Goal: Task Accomplishment & Management: Manage account settings

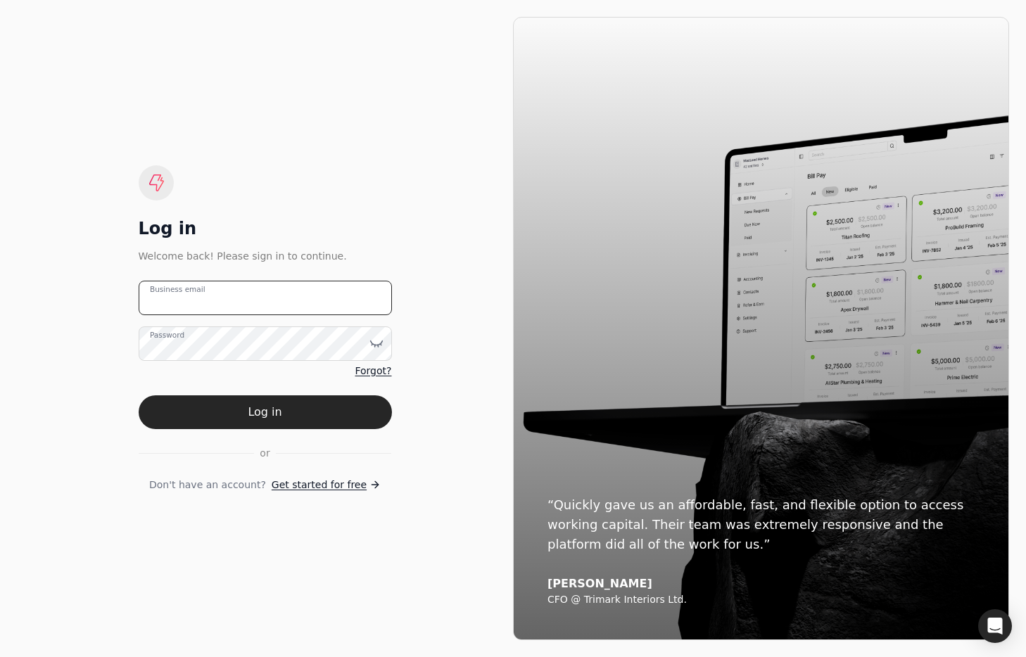
click at [319, 298] on email "Business email" at bounding box center [265, 298] width 253 height 34
type email "[EMAIL_ADDRESS][DOMAIN_NAME]"
click at [369, 410] on button "Log in" at bounding box center [265, 412] width 253 height 34
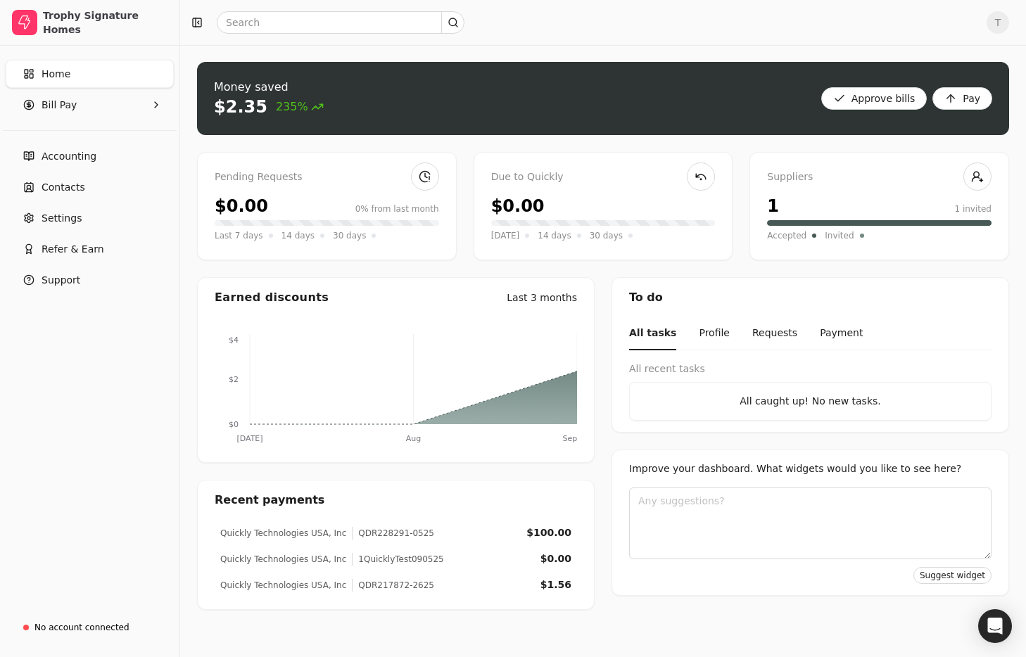
drag, startPoint x: 80, startPoint y: 180, endPoint x: 260, endPoint y: 139, distance: 184.8
click at [80, 180] on span "Contacts" at bounding box center [64, 187] width 44 height 15
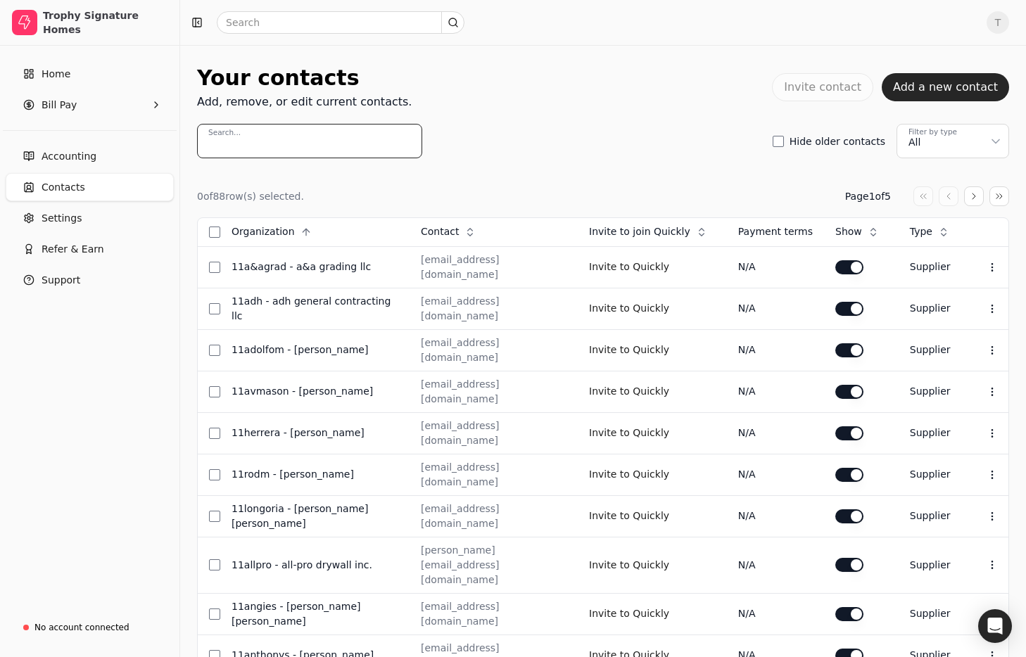
click at [291, 149] on input "Search..." at bounding box center [309, 141] width 225 height 34
paste input "[PERSON_NAME] Concrete Construction, Inc"
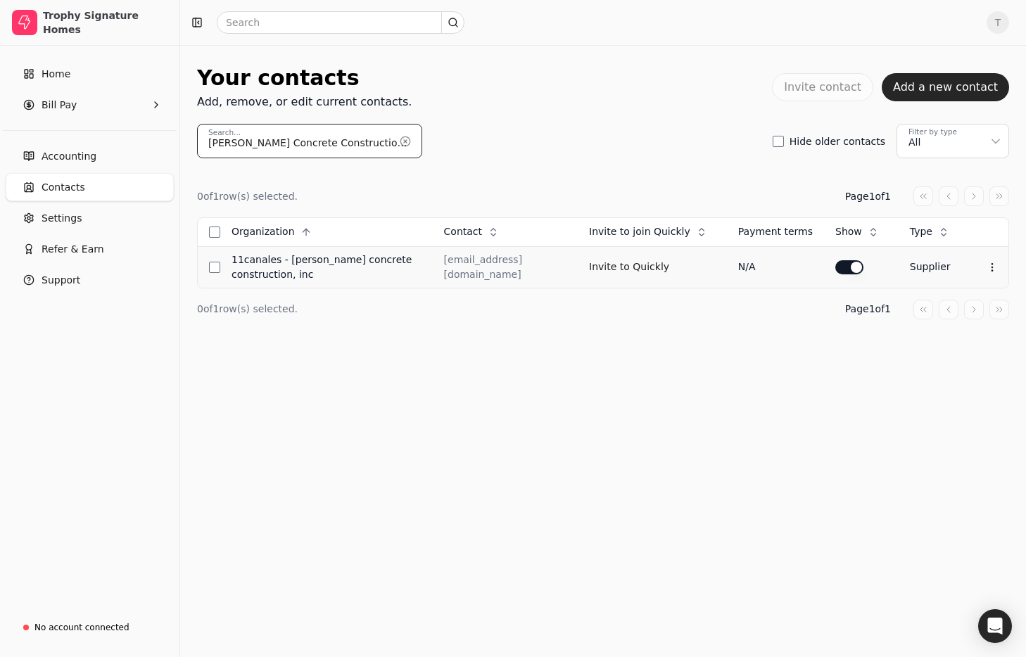
type input "[PERSON_NAME] Concrete Construction, Inc"
drag, startPoint x: 308, startPoint y: 279, endPoint x: 286, endPoint y: 262, distance: 27.6
click at [286, 262] on div "11Canales - [PERSON_NAME] Concrete Construction, Inc" at bounding box center [326, 268] width 190 height 30
drag, startPoint x: 489, startPoint y: 344, endPoint x: 509, endPoint y: 345, distance: 19.7
click at [490, 343] on div "0 of 1 row(s) selected. Page 1 of 1 Organization Context Menu Button Contact Co…" at bounding box center [603, 252] width 812 height 189
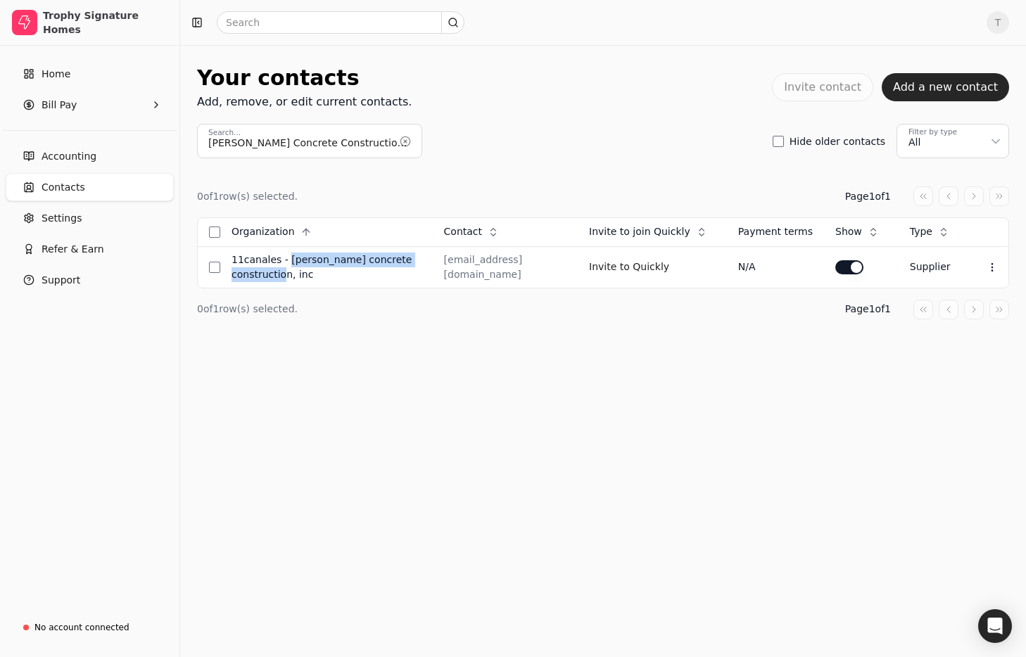
drag, startPoint x: 317, startPoint y: 281, endPoint x: 487, endPoint y: 295, distance: 170.2
click at [285, 260] on div "11Canales - [PERSON_NAME] Concrete Construction, Inc" at bounding box center [326, 268] width 190 height 30
click at [989, 269] on icon at bounding box center [991, 267] width 11 height 11
click at [937, 300] on li "Edit contact" at bounding box center [924, 302] width 173 height 26
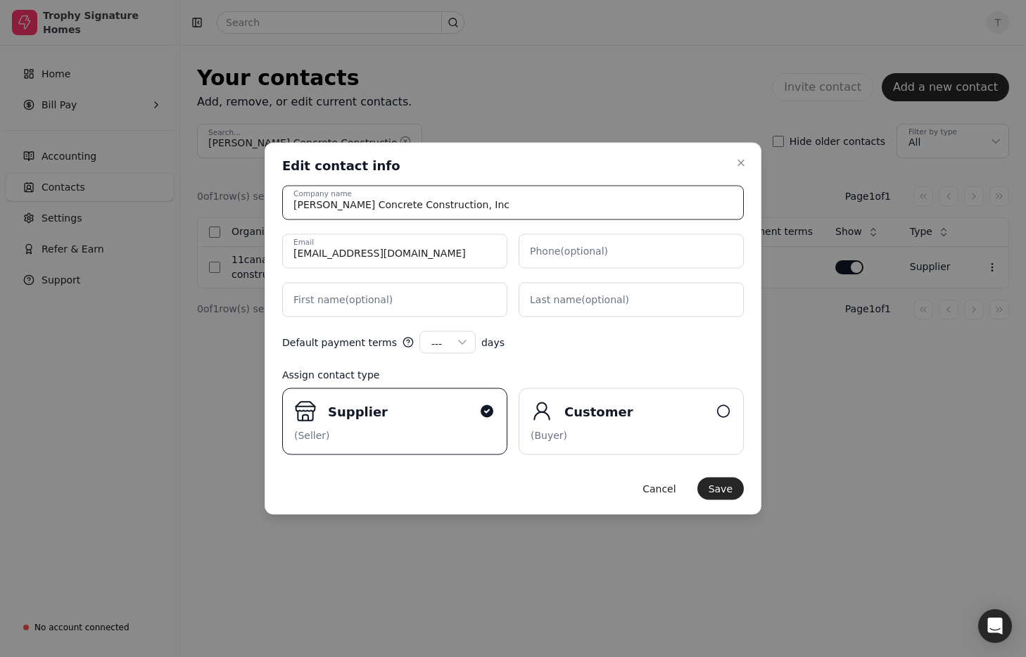
click at [521, 202] on input "[PERSON_NAME] Concrete Construction, Inc" at bounding box center [513, 203] width 462 height 34
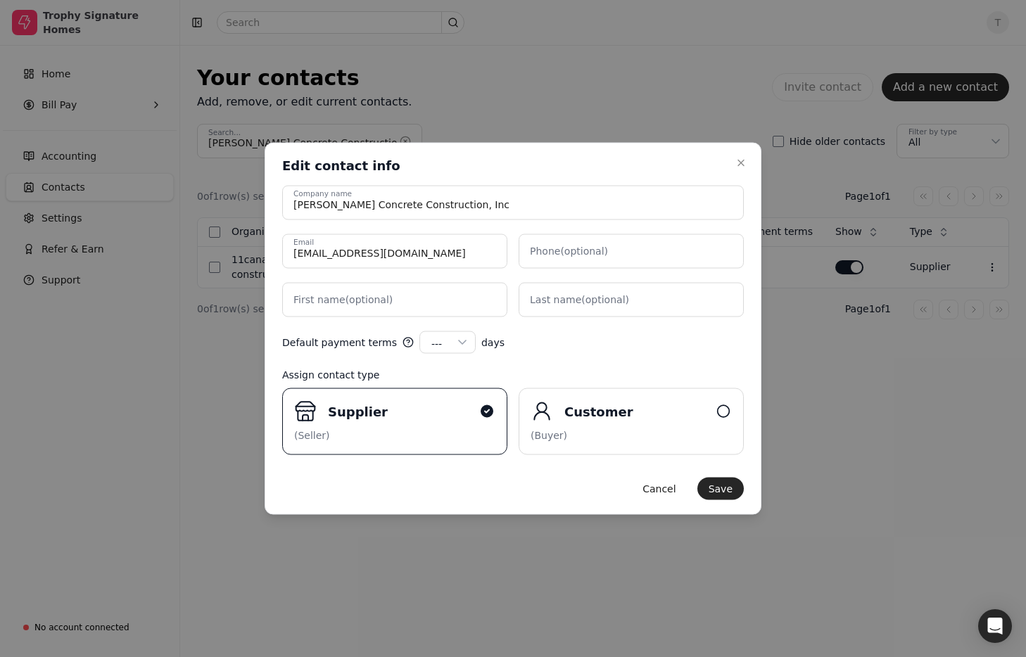
drag, startPoint x: 721, startPoint y: 487, endPoint x: 753, endPoint y: 523, distance: 48.8
click at [721, 487] on button "Save" at bounding box center [720, 489] width 46 height 23
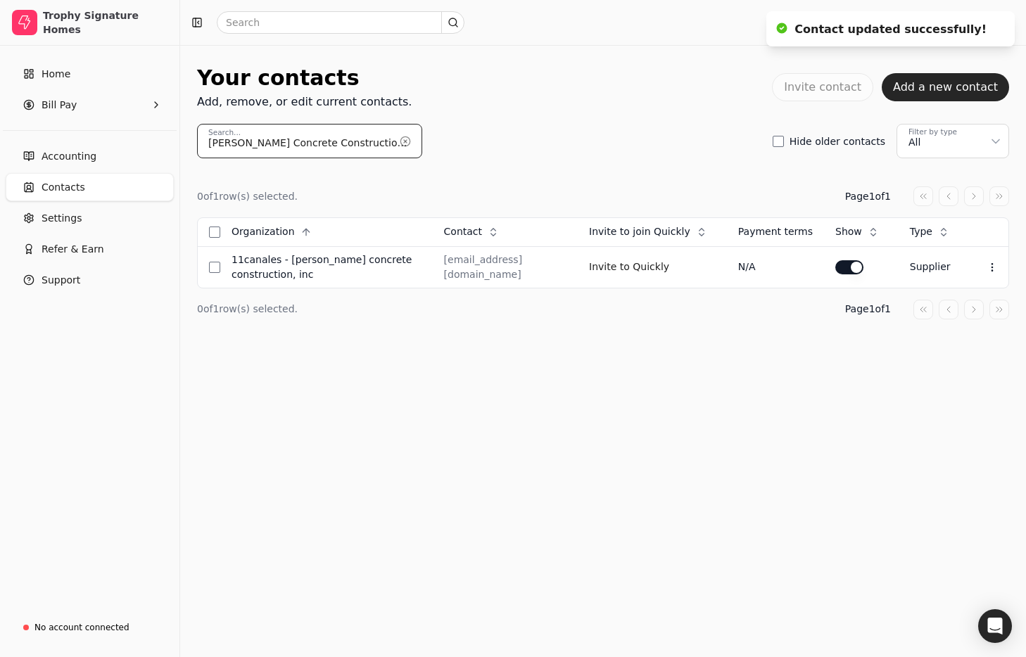
drag, startPoint x: 376, startPoint y: 147, endPoint x: -124, endPoint y: 98, distance: 502.7
click at [0, 98] on html "Trophy Signature Homes Home Bill Pay Accounting Contacts Settings Refer & Earn …" at bounding box center [513, 328] width 1026 height 657
paste input "Potter Concrete Residential LTD"
type input "Potter Concrete Residential"
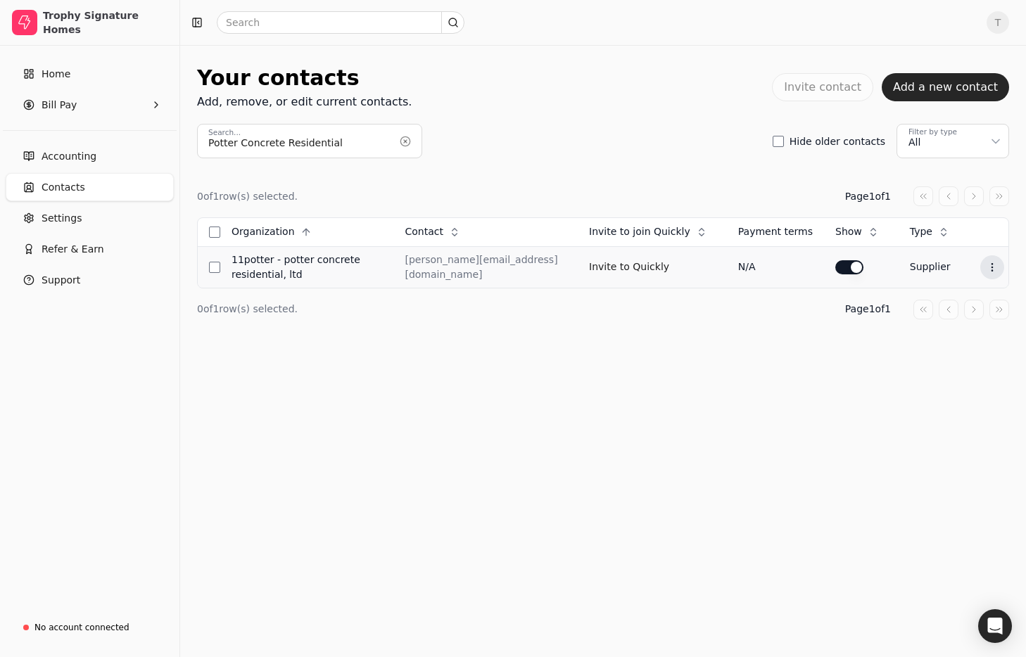
drag, startPoint x: 984, startPoint y: 262, endPoint x: 982, endPoint y: 272, distance: 10.8
click at [984, 262] on button "Context Menu Button" at bounding box center [992, 267] width 24 height 24
click at [971, 295] on li "Edit contact" at bounding box center [923, 299] width 173 height 26
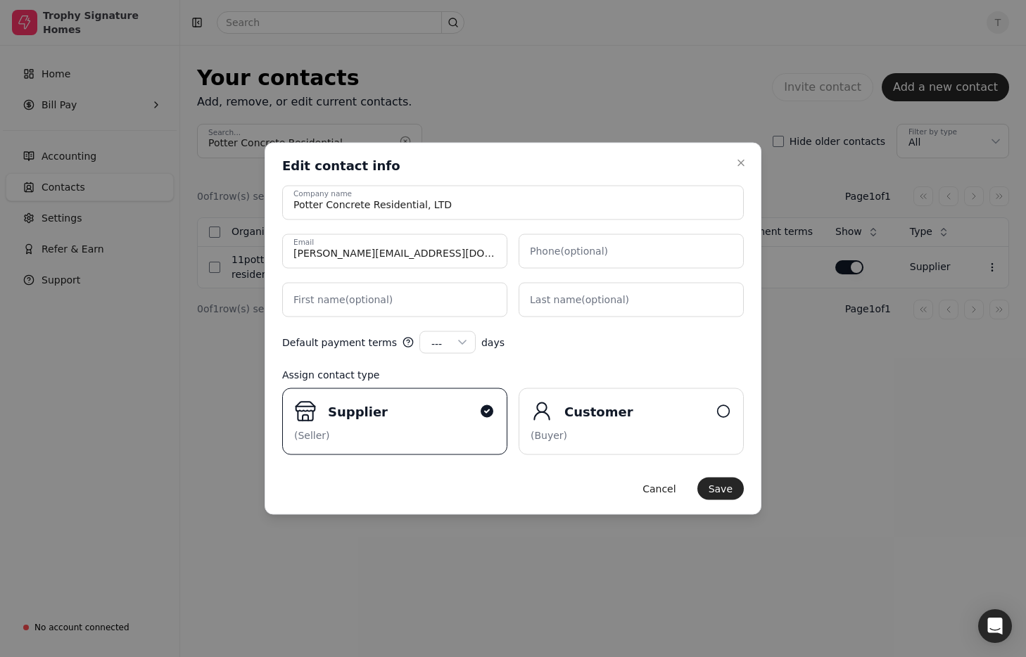
click at [737, 159] on icon "button" at bounding box center [740, 163] width 11 height 11
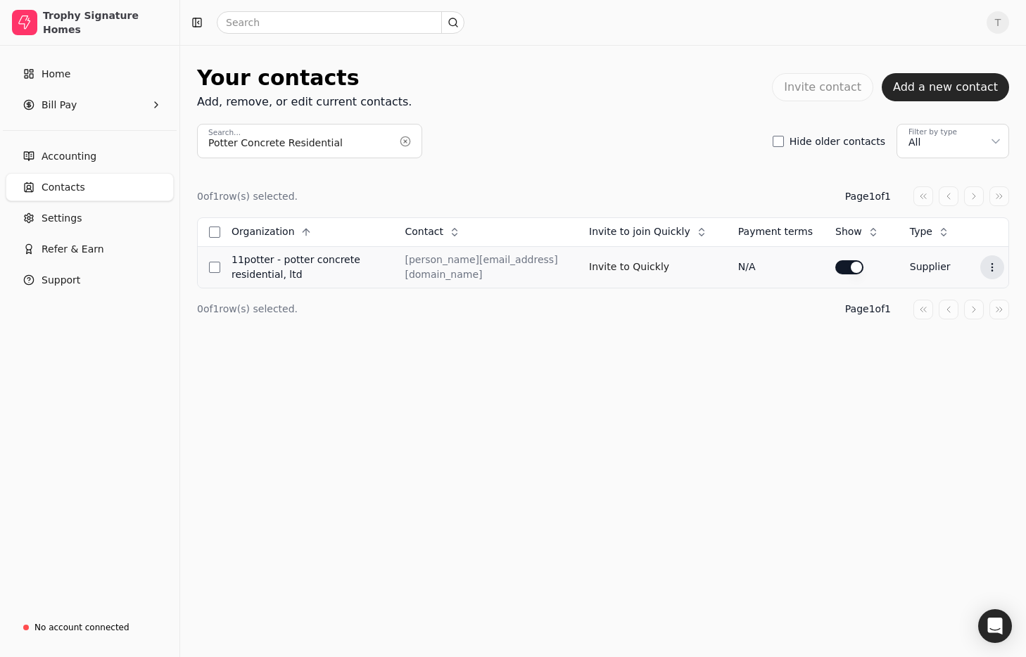
click at [999, 265] on button "Context Menu Button" at bounding box center [992, 267] width 24 height 24
click at [939, 300] on li "Edit contact" at bounding box center [923, 299] width 173 height 26
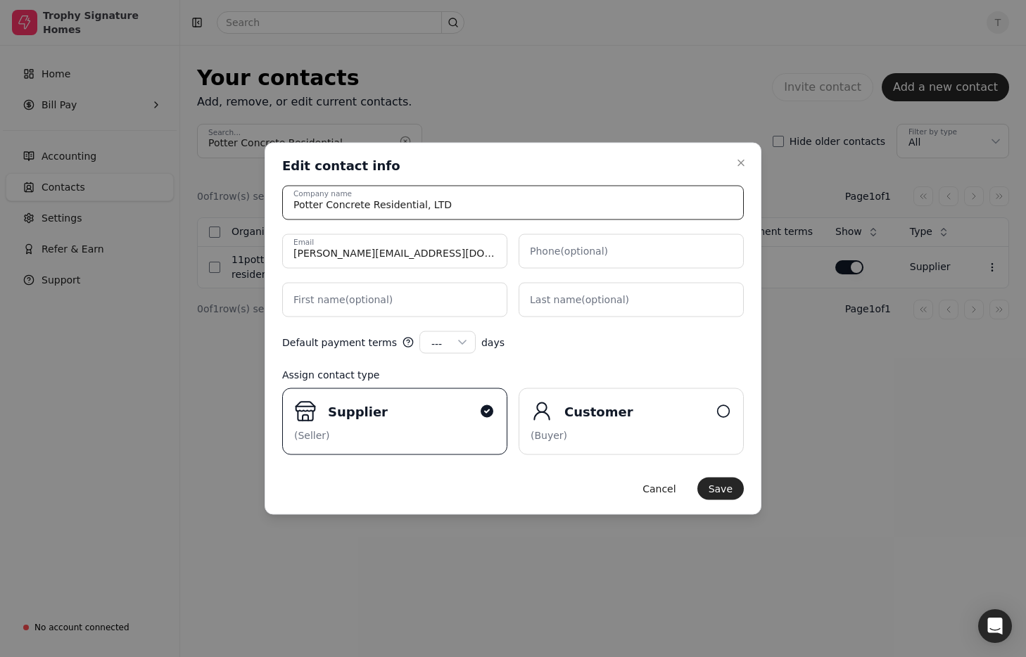
drag, startPoint x: 296, startPoint y: 206, endPoint x: 528, endPoint y: 208, distance: 232.9
click at [528, 208] on input "Potter Concrete Residential, LTD" at bounding box center [513, 203] width 462 height 34
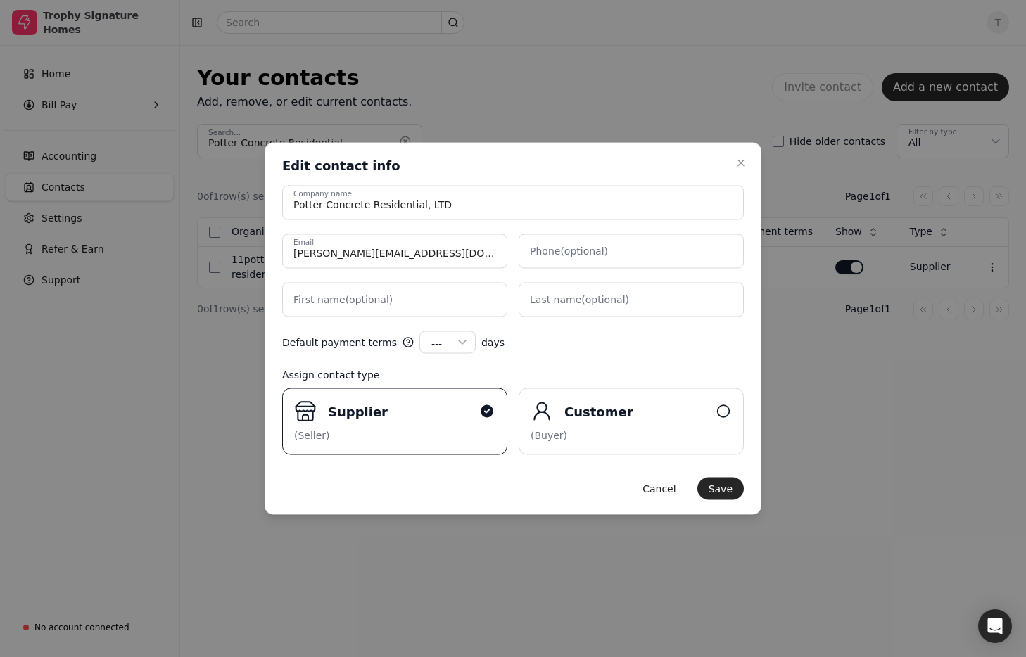
click at [709, 490] on button "Save" at bounding box center [720, 489] width 46 height 23
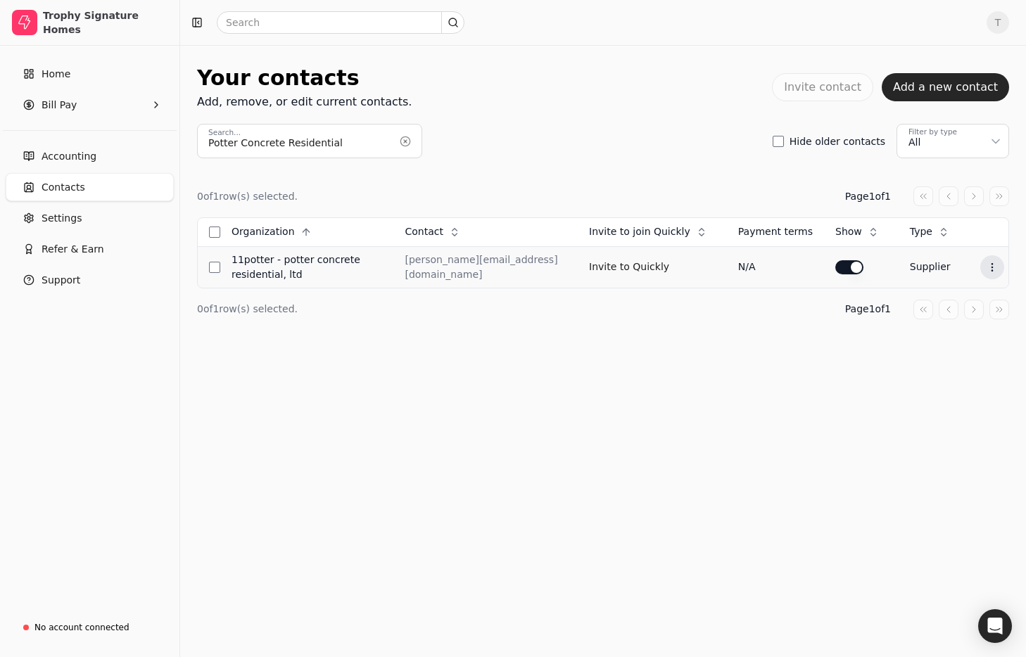
click at [993, 262] on icon at bounding box center [991, 267] width 11 height 11
click at [956, 302] on li "Edit contact" at bounding box center [923, 299] width 173 height 26
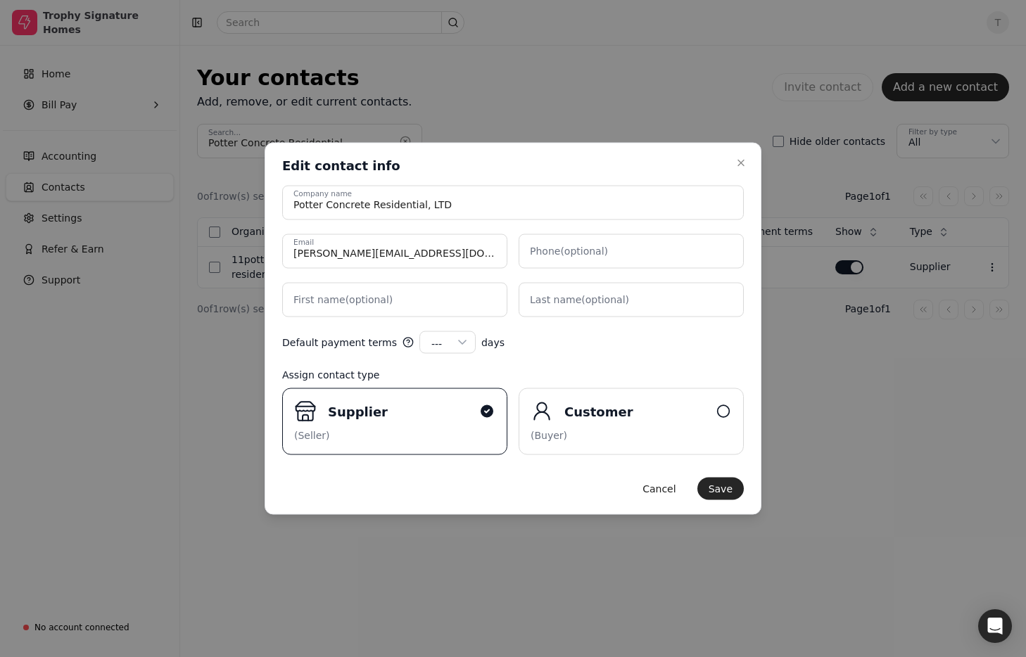
drag, startPoint x: 656, startPoint y: 492, endPoint x: 628, endPoint y: 497, distance: 28.7
click at [656, 492] on button "Cancel" at bounding box center [659, 489] width 56 height 23
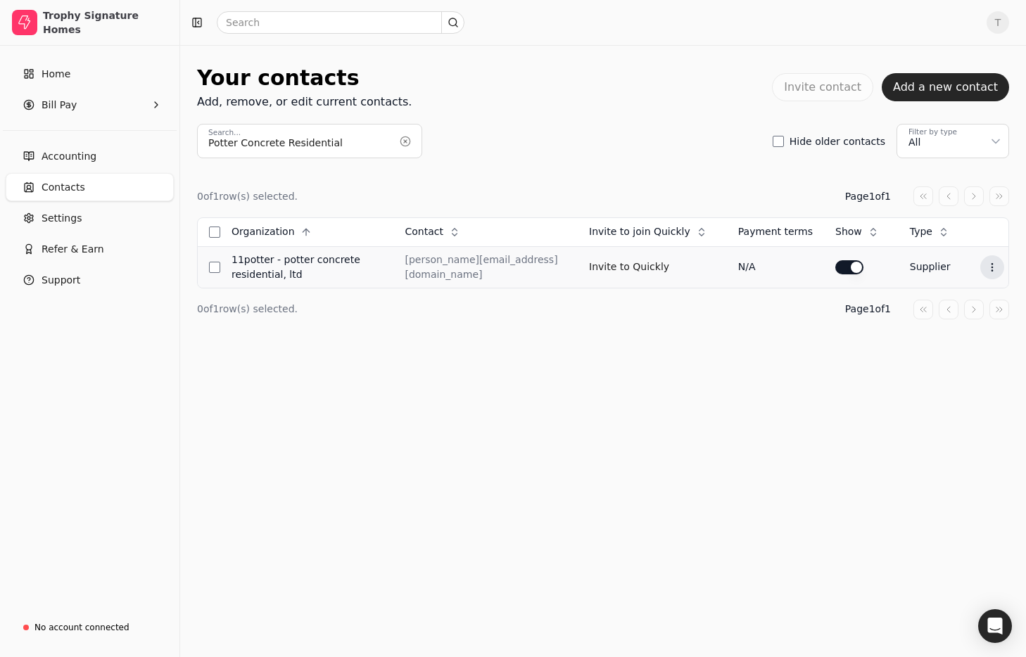
click at [992, 265] on icon at bounding box center [991, 267] width 11 height 11
drag, startPoint x: 989, startPoint y: 277, endPoint x: 972, endPoint y: 293, distance: 23.4
click at [972, 293] on li "Edit contact" at bounding box center [923, 299] width 173 height 26
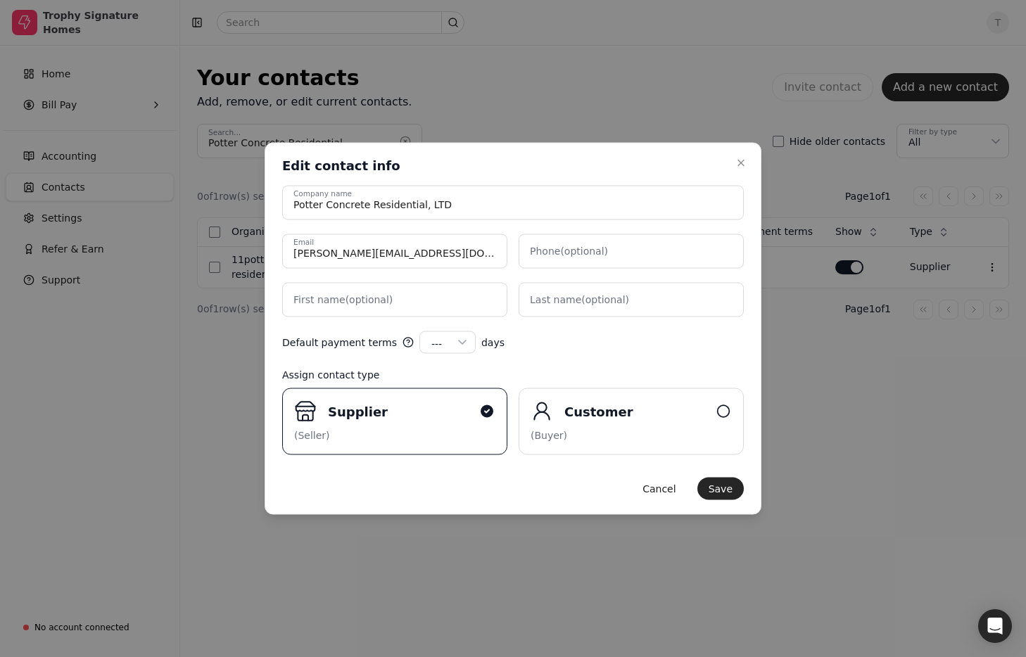
drag, startPoint x: 744, startPoint y: 167, endPoint x: 732, endPoint y: 205, distance: 39.2
click at [744, 167] on icon "button" at bounding box center [740, 163] width 11 height 11
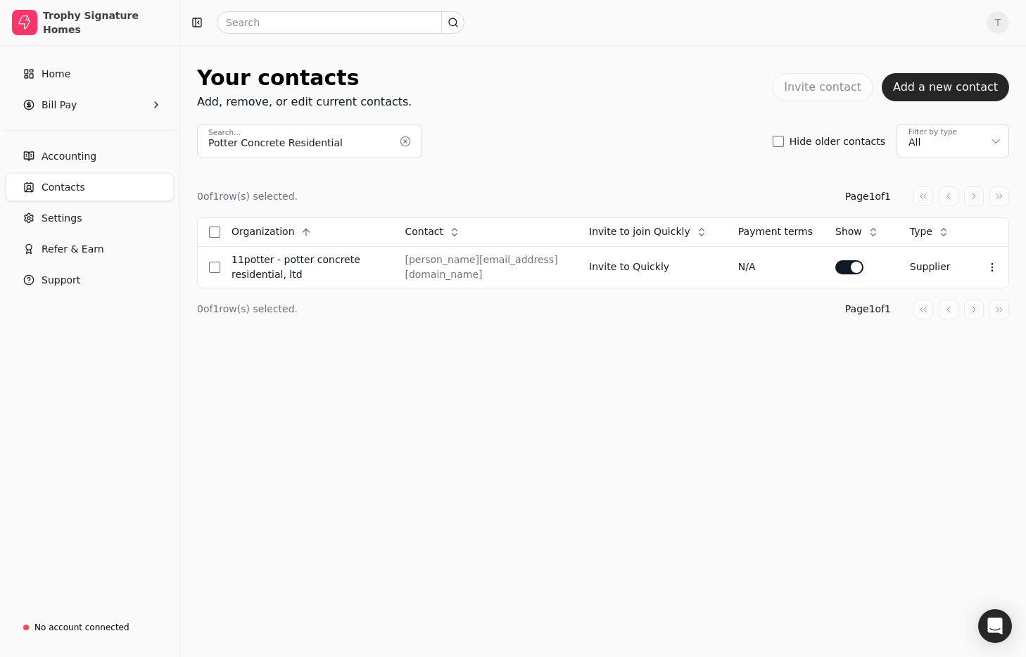
drag, startPoint x: 68, startPoint y: 181, endPoint x: 247, endPoint y: 181, distance: 178.7
click at [68, 181] on span "Contacts" at bounding box center [64, 187] width 44 height 15
drag, startPoint x: 103, startPoint y: 187, endPoint x: 347, endPoint y: 166, distance: 245.1
click at [103, 187] on link "Contacts" at bounding box center [90, 187] width 168 height 28
drag, startPoint x: 405, startPoint y: 143, endPoint x: 372, endPoint y: 154, distance: 35.6
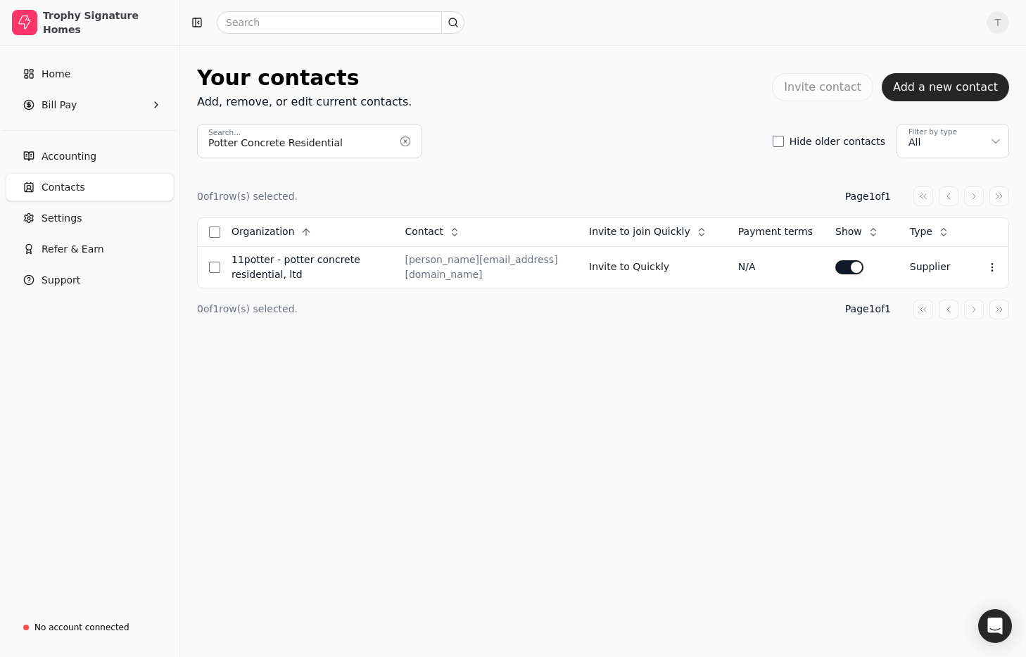
click at [405, 143] on button "button" at bounding box center [405, 141] width 23 height 23
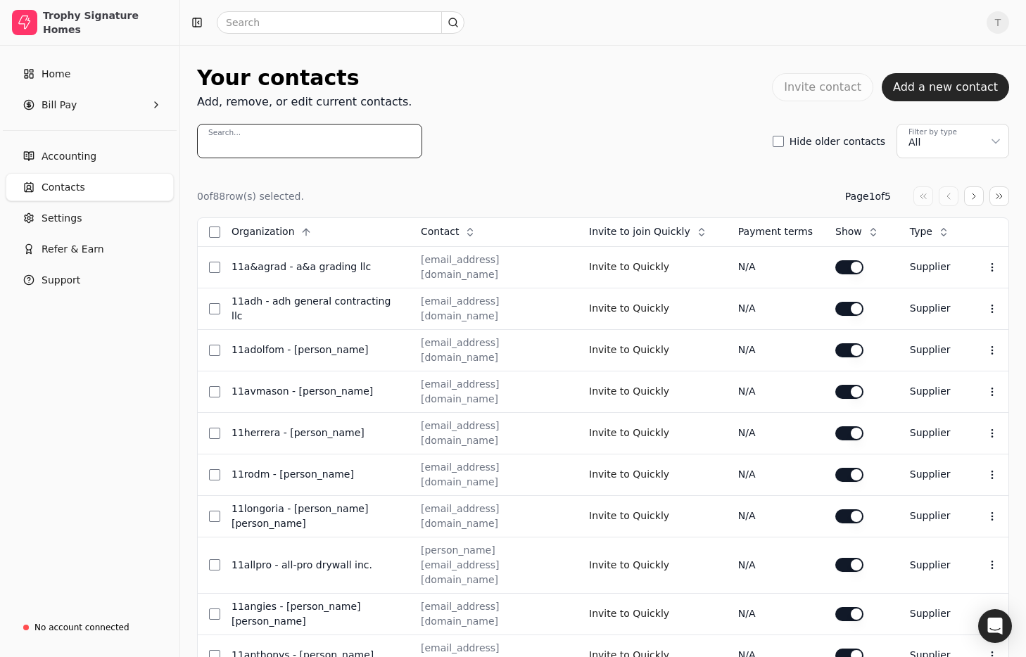
click at [341, 148] on input "Search..." at bounding box center [309, 141] width 225 height 34
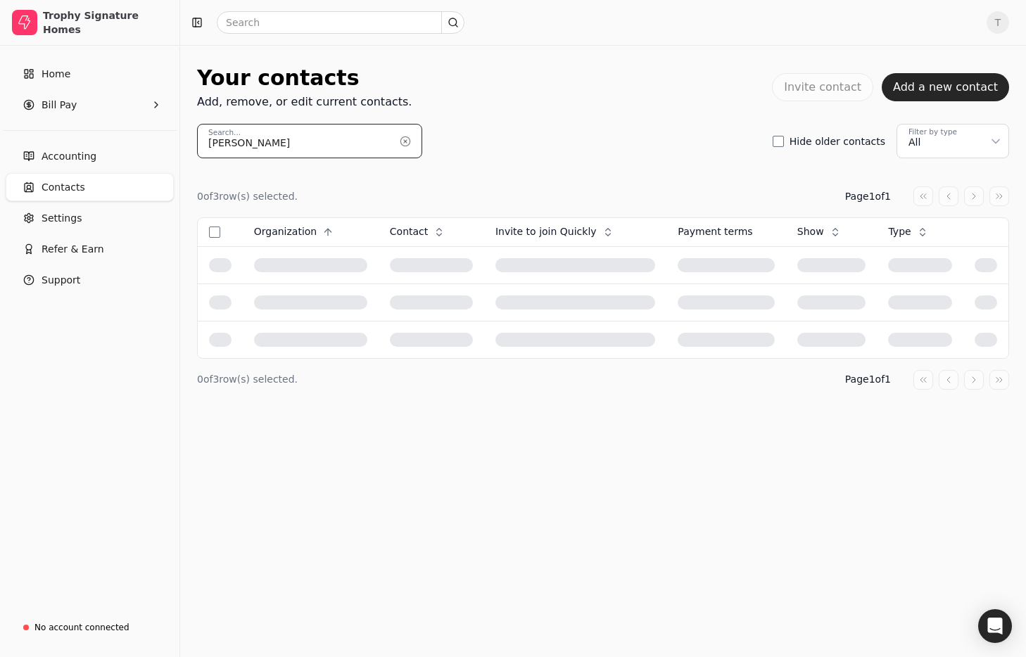
type input "[PERSON_NAME]"
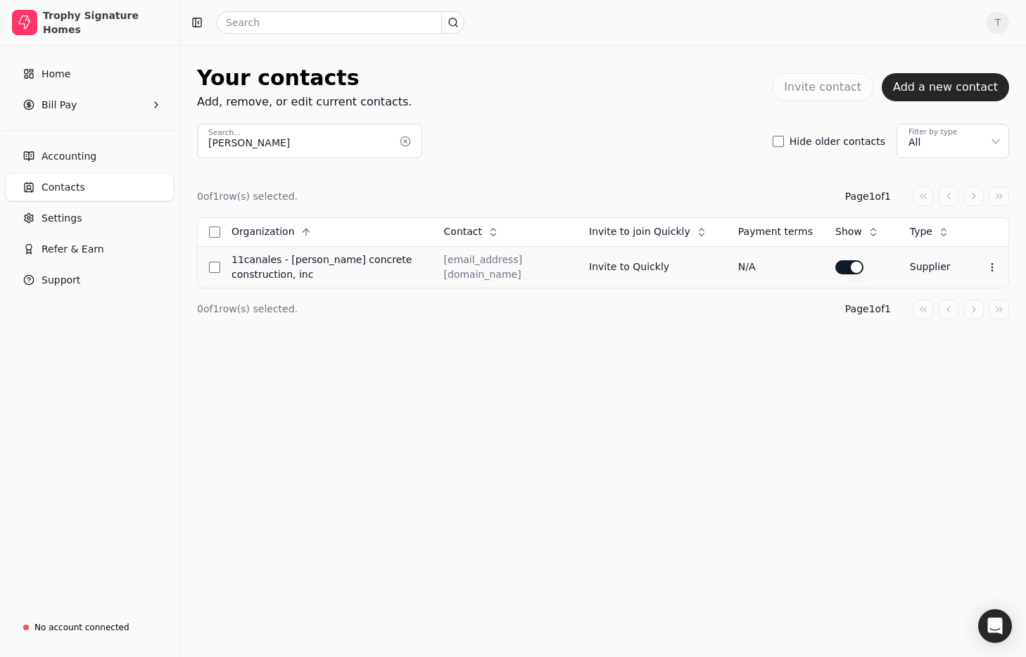
drag, startPoint x: 998, startPoint y: 270, endPoint x: 983, endPoint y: 283, distance: 19.5
click at [998, 270] on button "Context Menu Button" at bounding box center [992, 267] width 24 height 24
click at [932, 303] on li "Edit contact" at bounding box center [924, 302] width 173 height 26
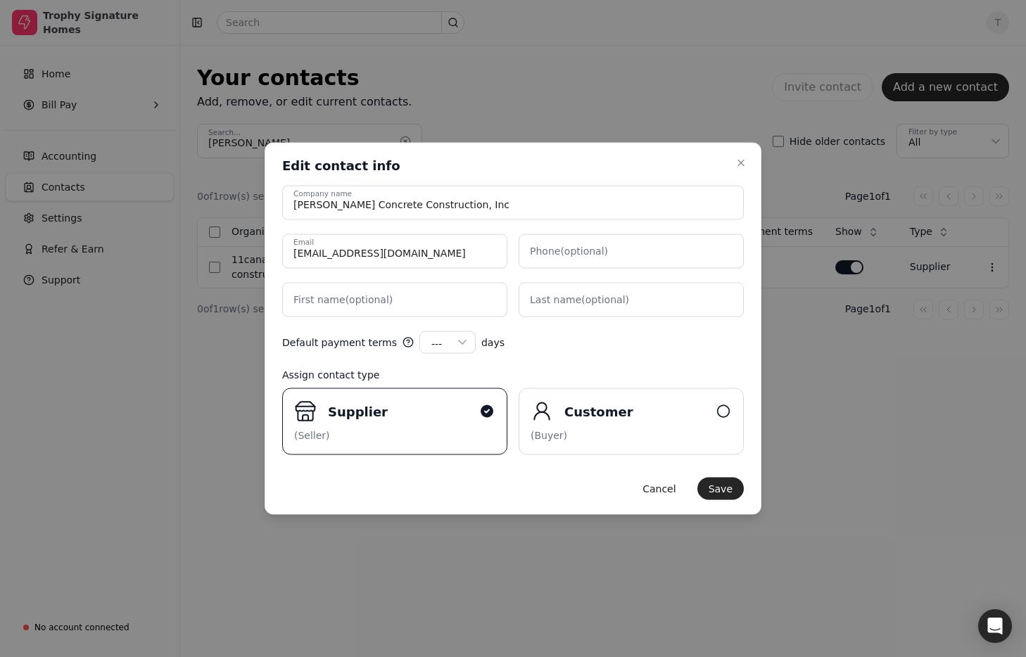
drag, startPoint x: 744, startPoint y: 167, endPoint x: 761, endPoint y: 166, distance: 16.2
click at [744, 167] on icon "button" at bounding box center [740, 163] width 11 height 11
